Goal: Information Seeking & Learning: Learn about a topic

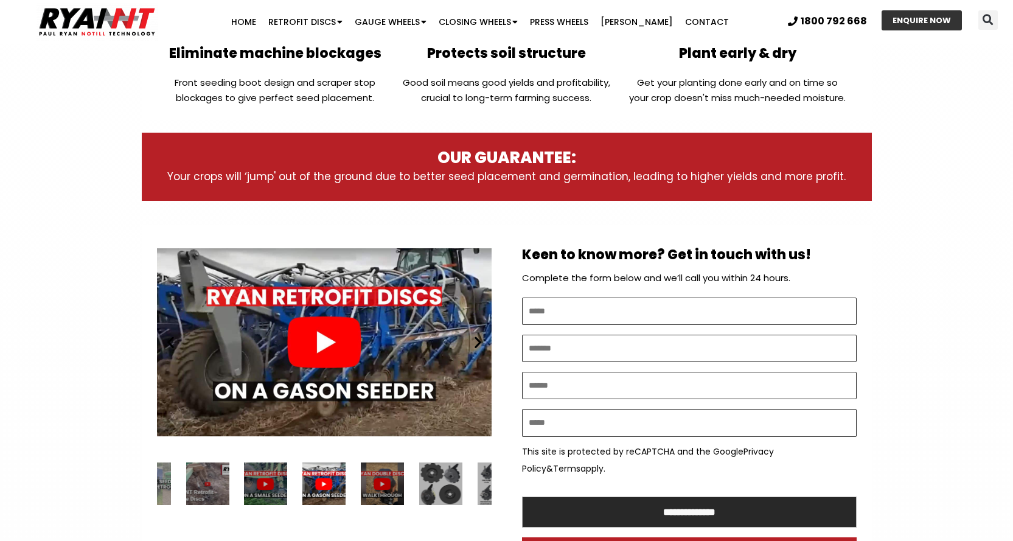
scroll to position [473, 0]
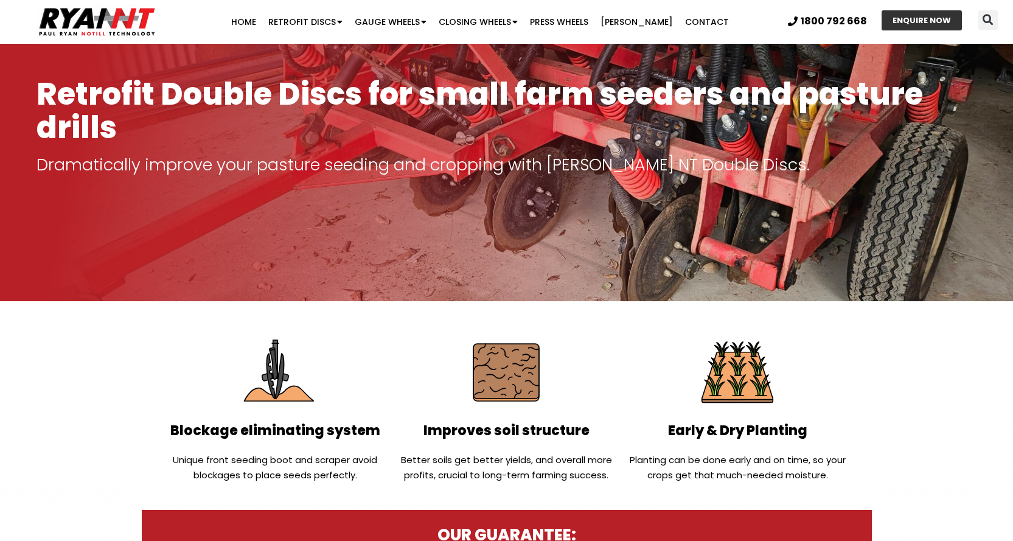
scroll to position [95, 0]
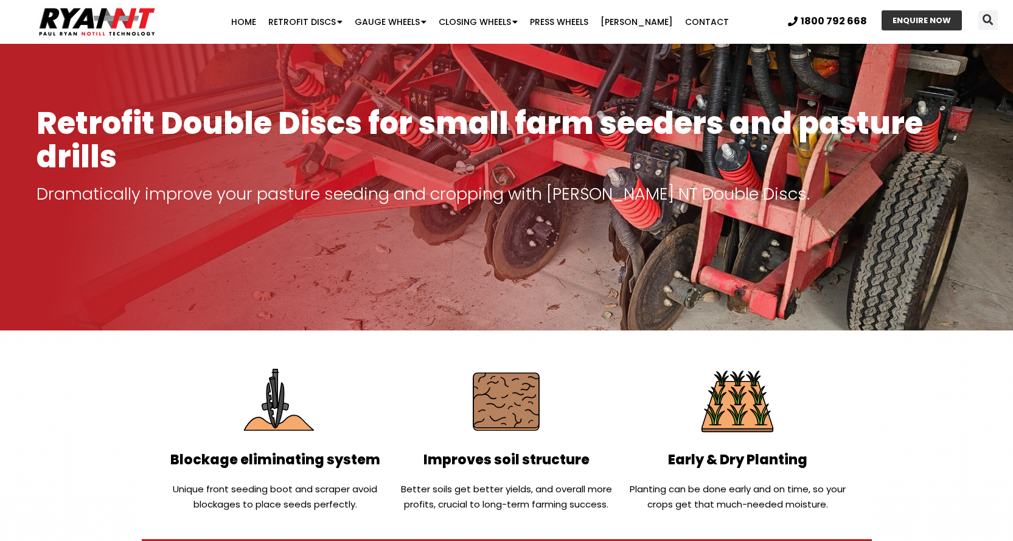
drag, startPoint x: 1012, startPoint y: 50, endPoint x: 999, endPoint y: 73, distance: 25.9
click at [999, 73] on div at bounding box center [506, 155] width 1013 height 352
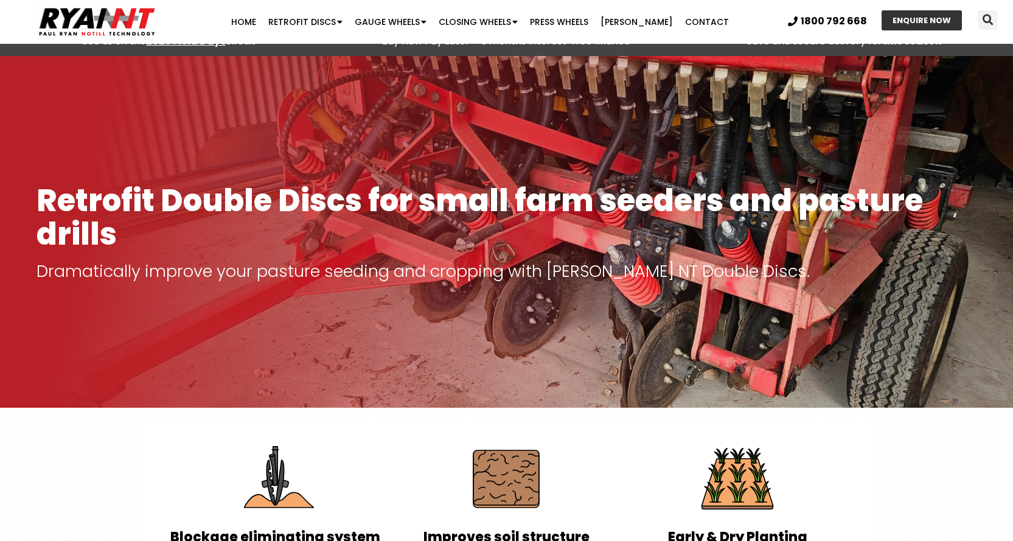
scroll to position [12, 0]
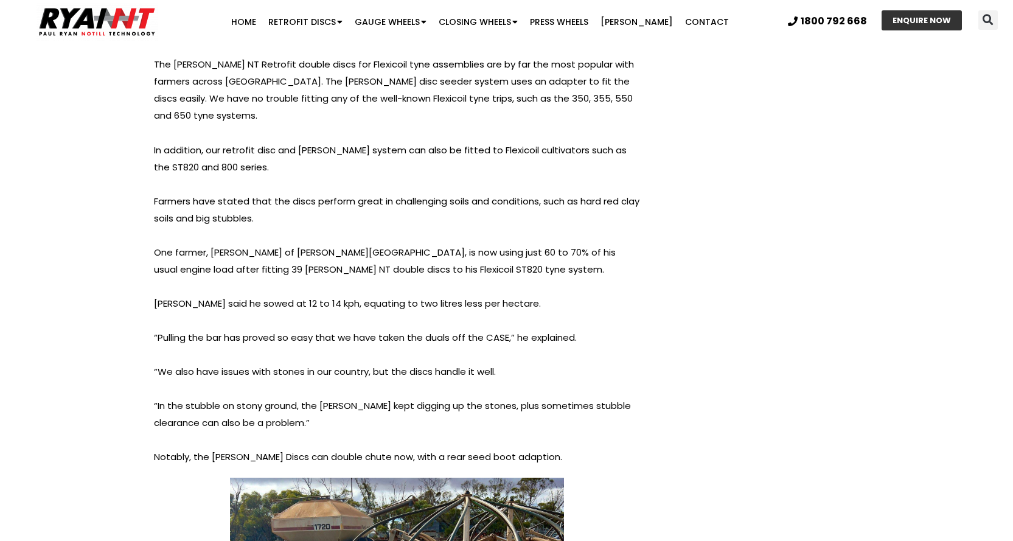
scroll to position [3652, 0]
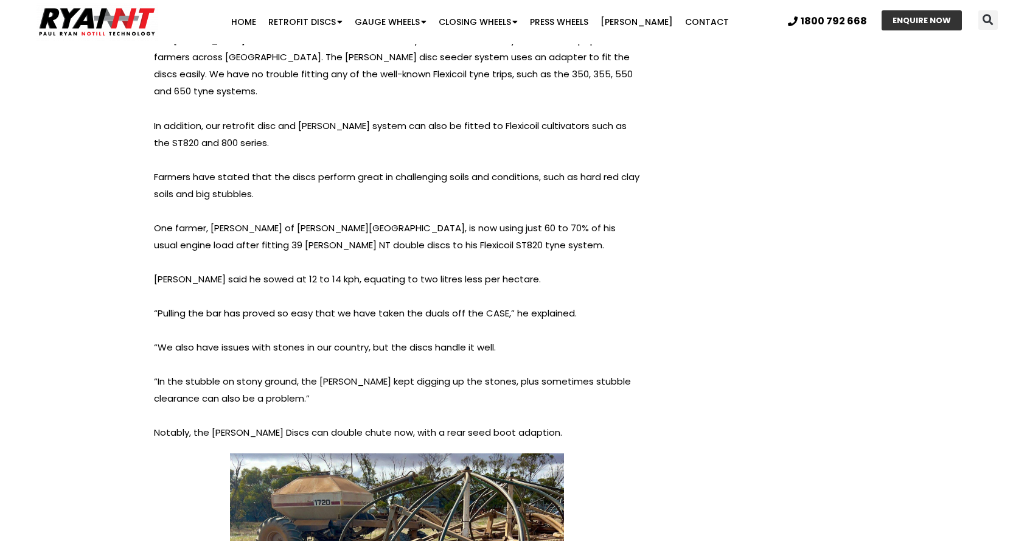
drag, startPoint x: 1011, startPoint y: 192, endPoint x: 1012, endPoint y: 200, distance: 7.3
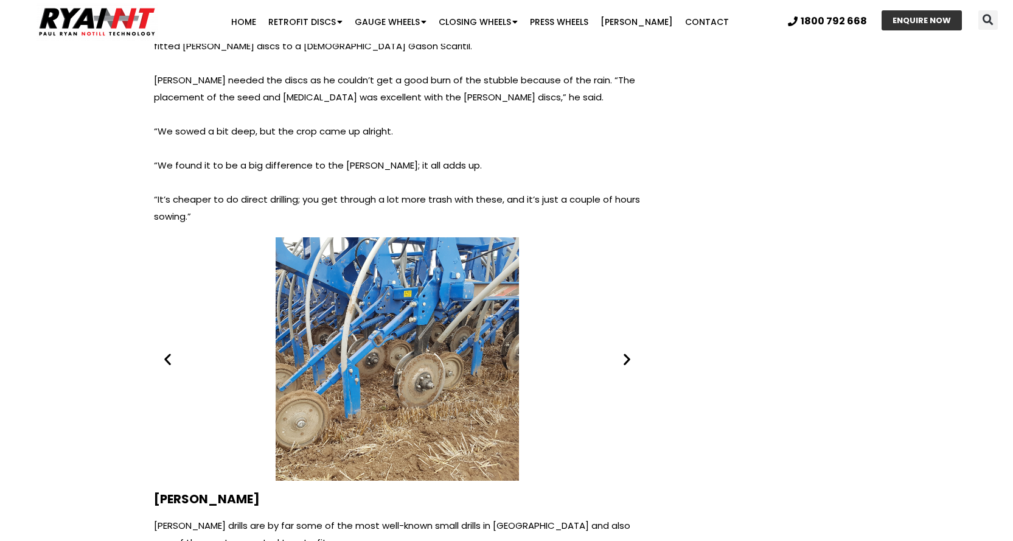
scroll to position [4479, 0]
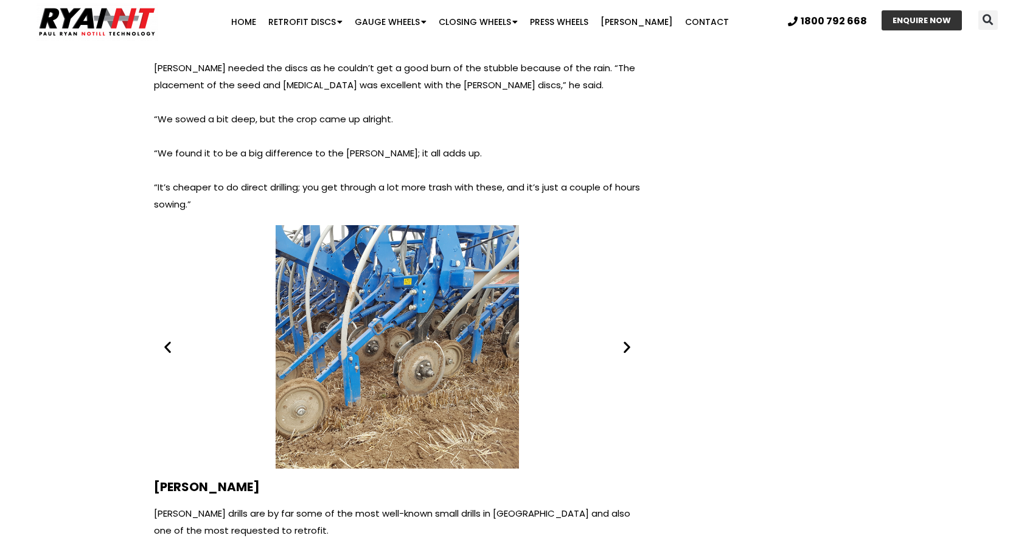
drag, startPoint x: 1011, startPoint y: 235, endPoint x: 1010, endPoint y: 241, distance: 6.1
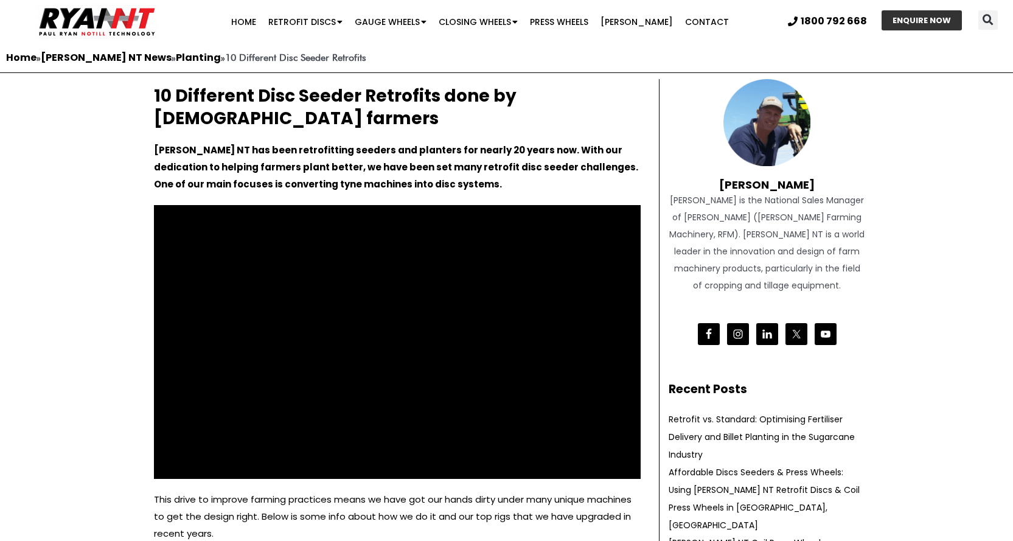
scroll to position [0, 0]
